Goal: Navigation & Orientation: Find specific page/section

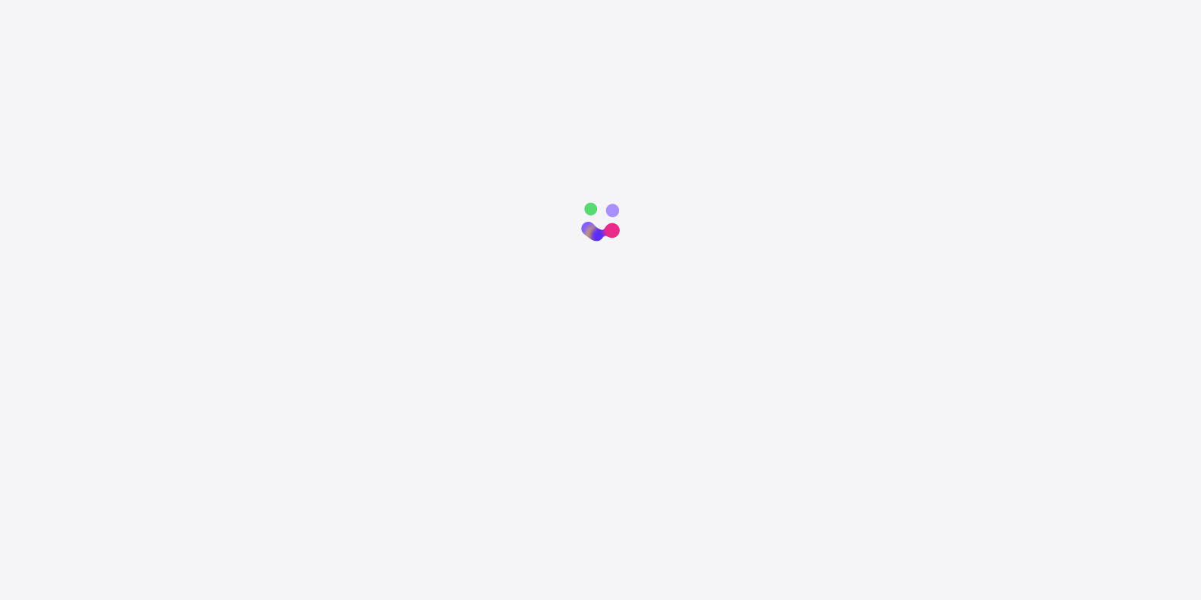
drag, startPoint x: 0, startPoint y: 0, endPoint x: 995, endPoint y: 299, distance: 1038.9
click at [995, 299] on div at bounding box center [600, 490] width 1201 height 600
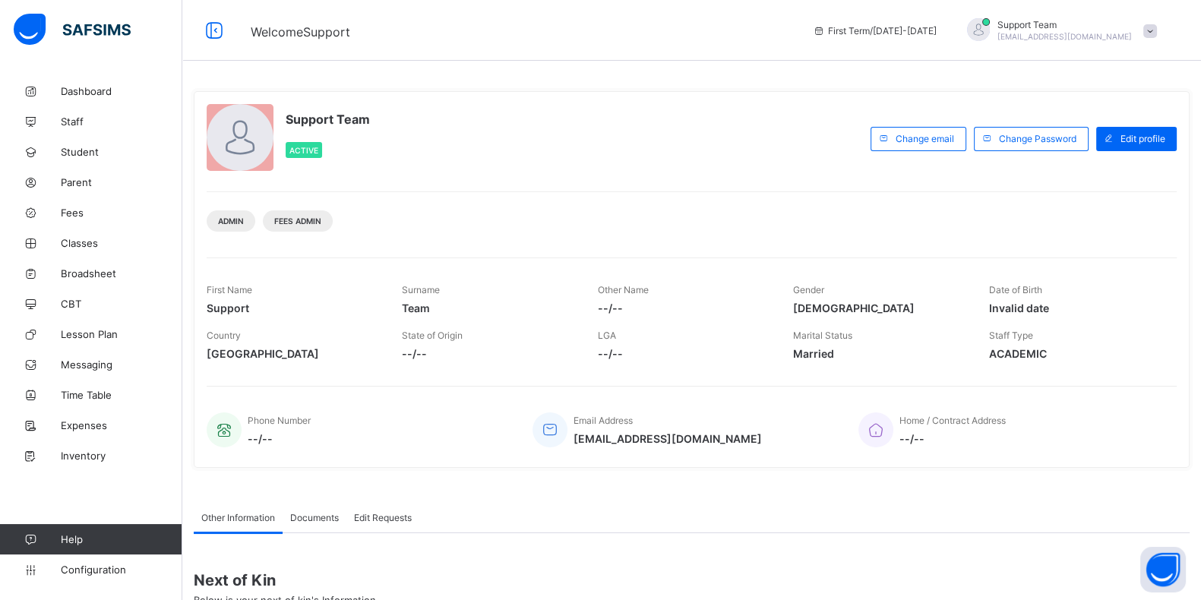
click at [1124, 26] on span "Support Team" at bounding box center [1064, 24] width 134 height 11
click at [1108, 149] on span "Subscription" at bounding box center [1095, 148] width 76 height 11
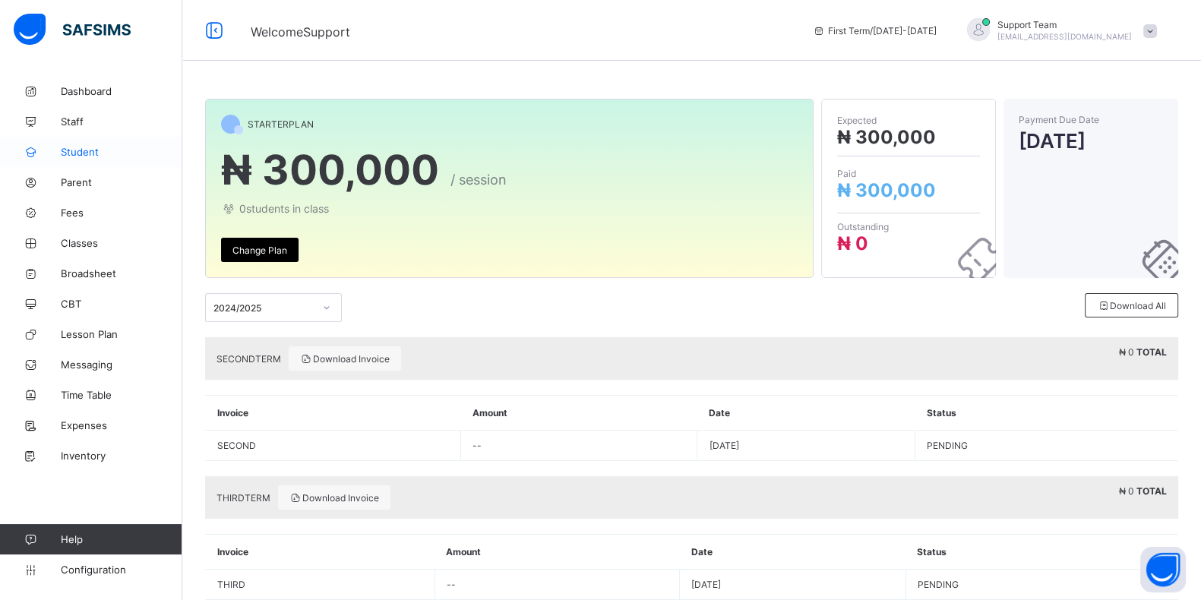
click at [112, 153] on span "Student" at bounding box center [122, 152] width 122 height 12
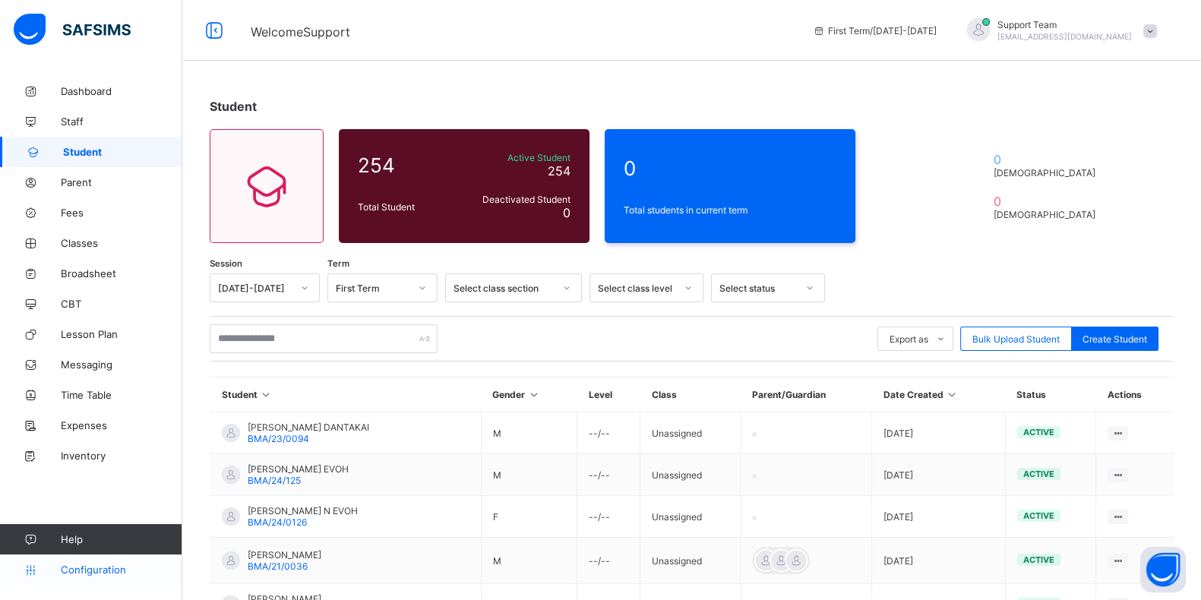
click at [106, 567] on span "Configuration" at bounding box center [121, 570] width 121 height 12
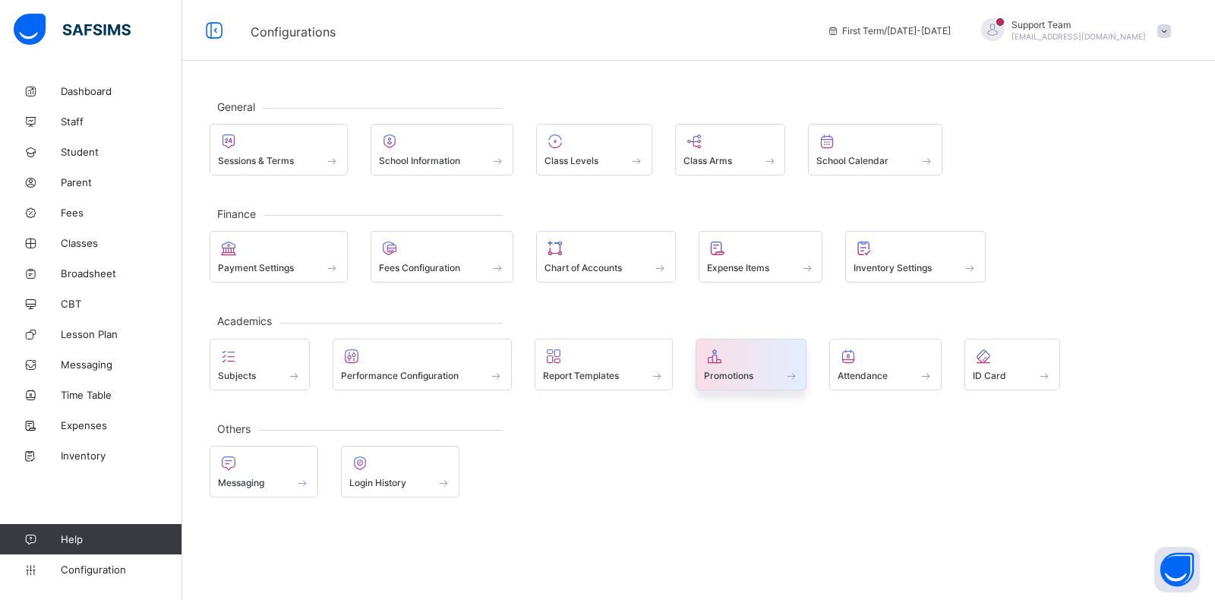
click at [741, 355] on div at bounding box center [751, 356] width 95 height 18
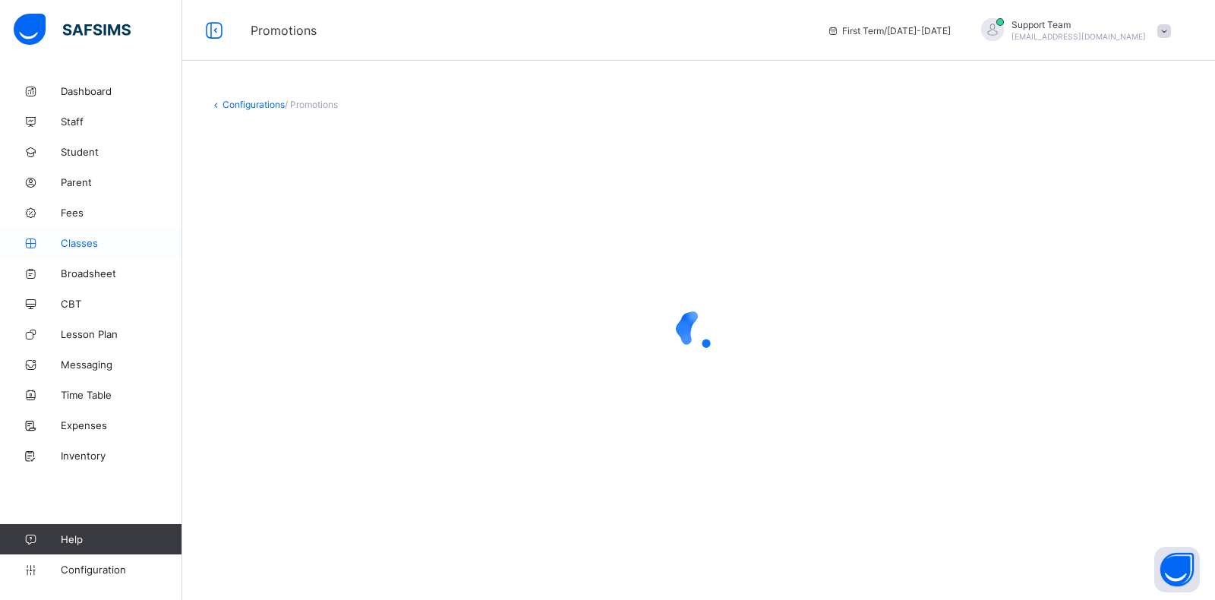
click at [87, 234] on link "Classes" at bounding box center [91, 243] width 182 height 30
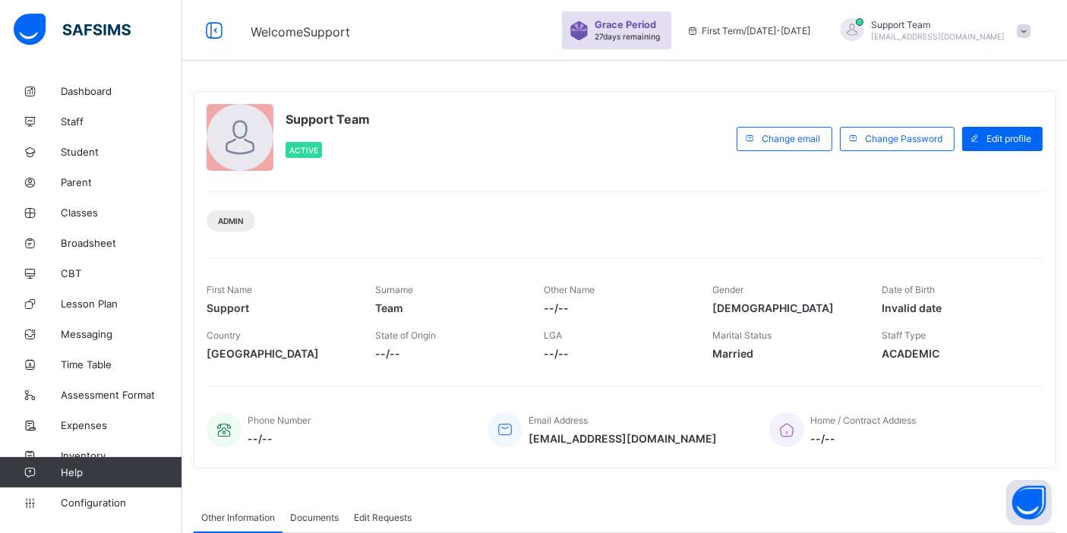
click at [957, 25] on span "Support Team" at bounding box center [938, 24] width 134 height 11
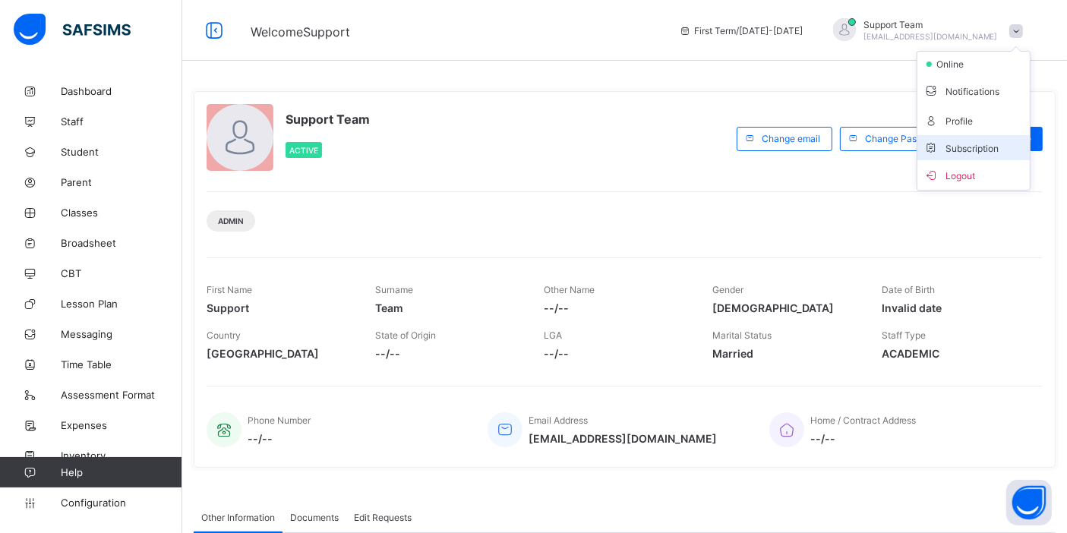
click at [999, 150] on span "Subscription" at bounding box center [961, 148] width 76 height 11
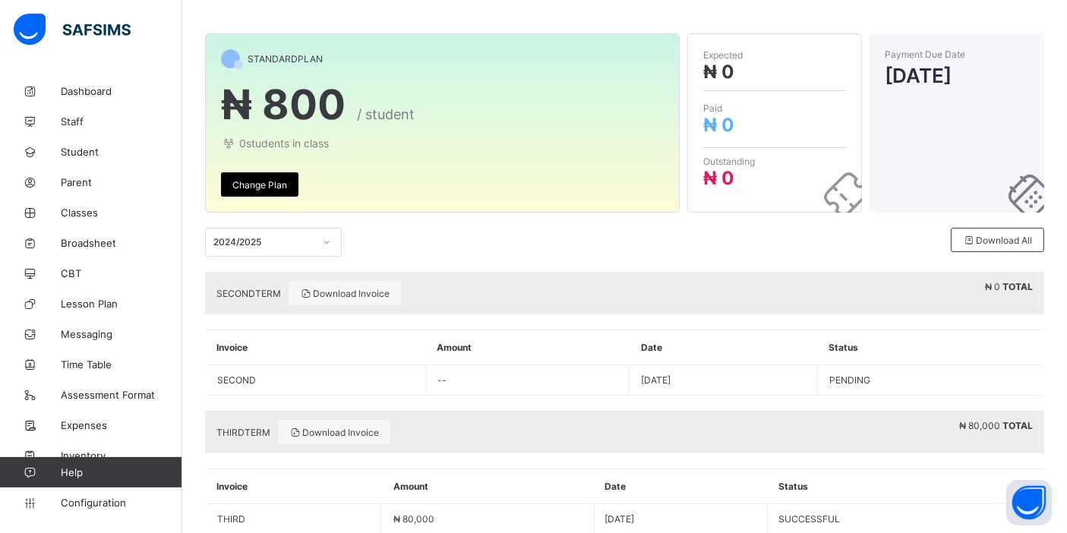
scroll to position [103, 0]
